Goal: Task Accomplishment & Management: Use online tool/utility

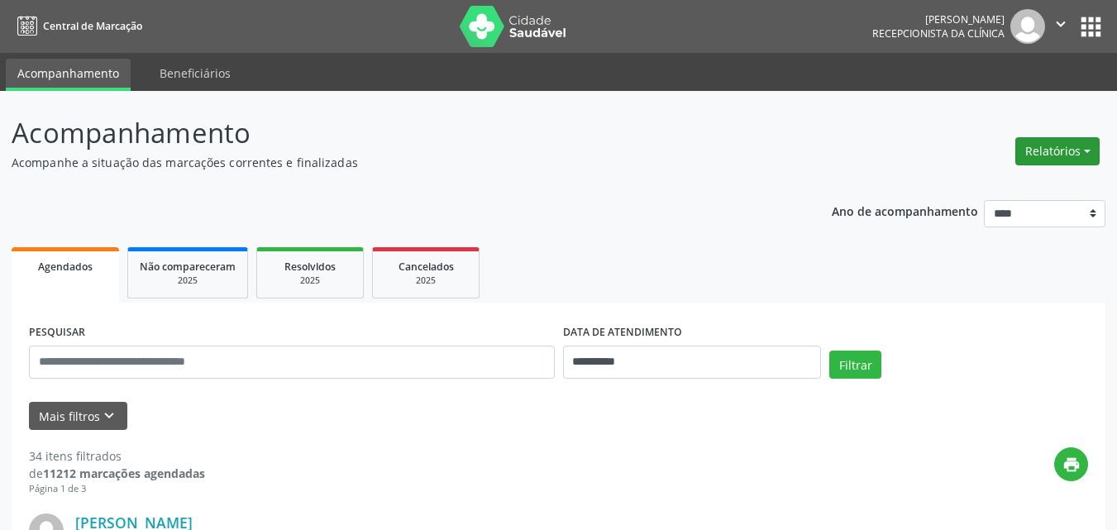
click at [1083, 147] on button "Relatórios" at bounding box center [1057, 151] width 84 height 28
click at [987, 182] on link "Agendamentos" at bounding box center [1011, 186] width 178 height 23
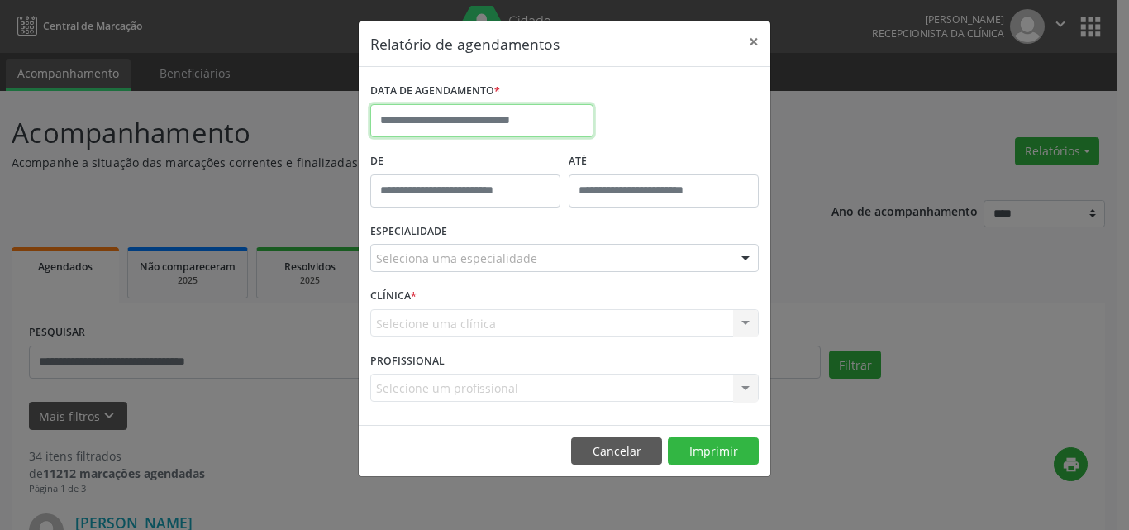
click at [469, 124] on input "text" at bounding box center [481, 120] width 223 height 33
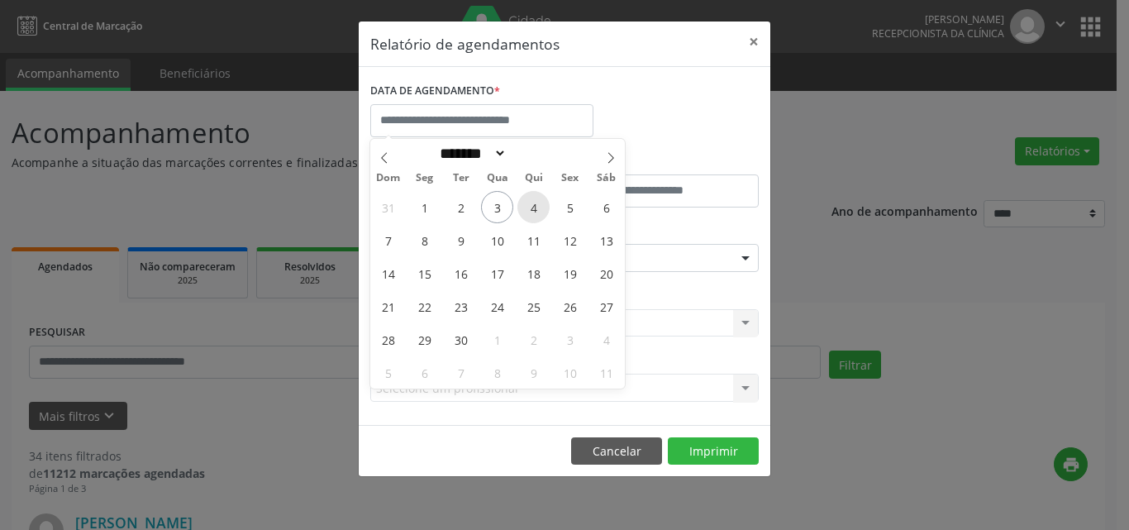
click at [533, 218] on span "4" at bounding box center [533, 207] width 32 height 32
type input "**********"
click at [561, 215] on span "5" at bounding box center [570, 207] width 32 height 32
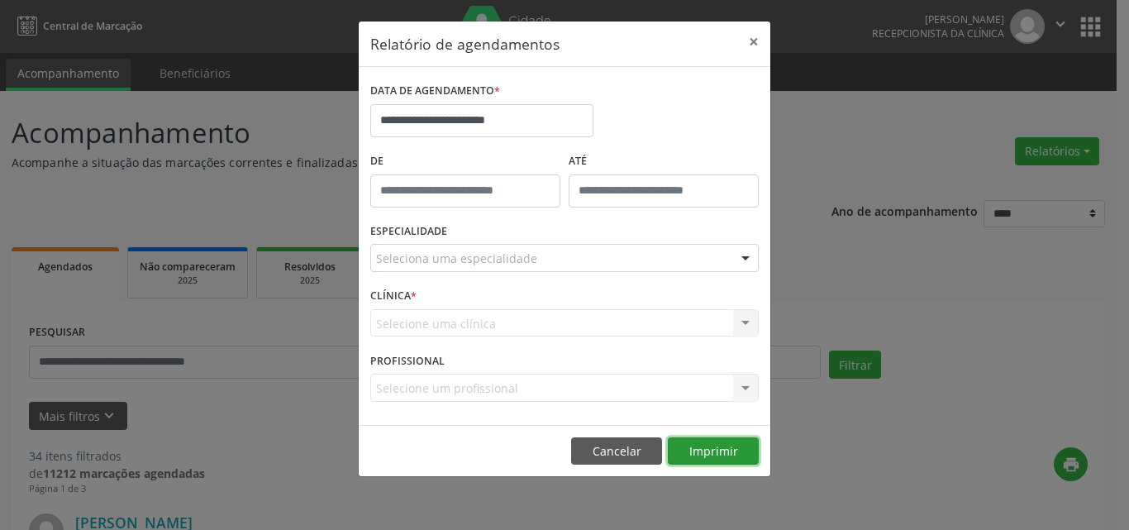
click at [707, 444] on button "Imprimir" at bounding box center [713, 451] width 91 height 28
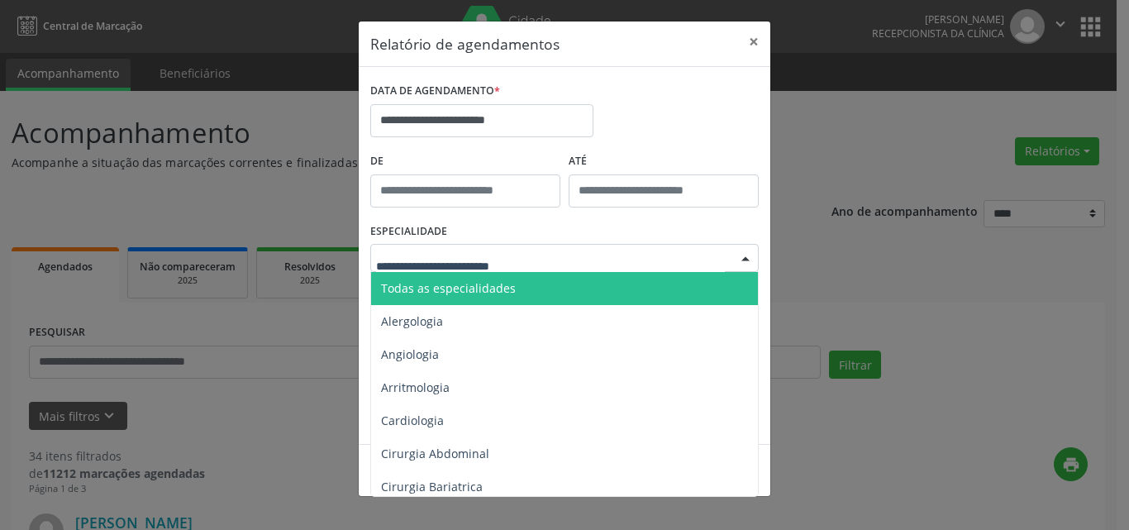
click at [550, 244] on div at bounding box center [564, 258] width 388 height 28
click at [571, 282] on span "Todas as especialidades" at bounding box center [565, 288] width 389 height 33
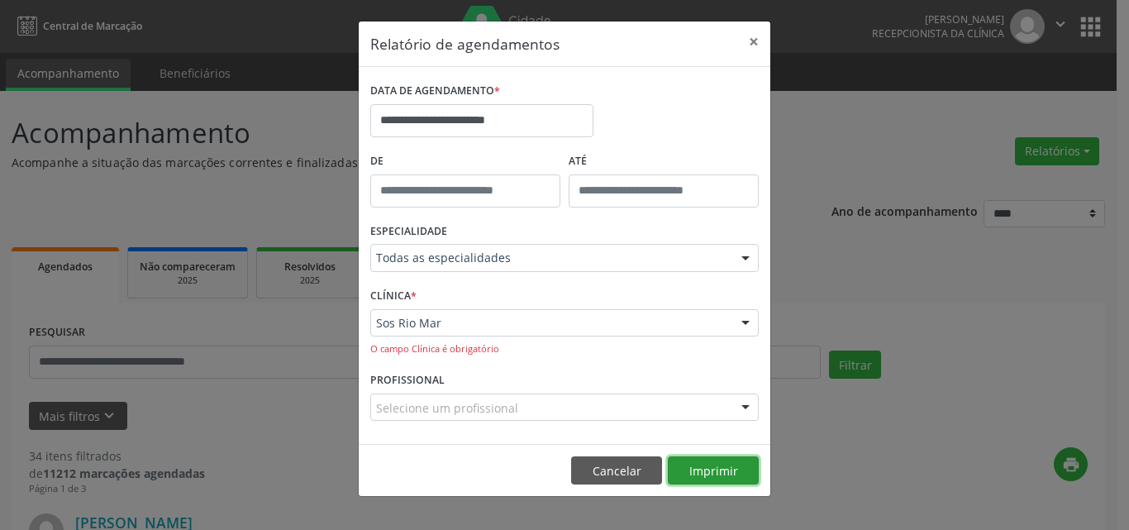
click at [718, 460] on button "Imprimir" at bounding box center [713, 470] width 91 height 28
